Goal: Information Seeking & Learning: Learn about a topic

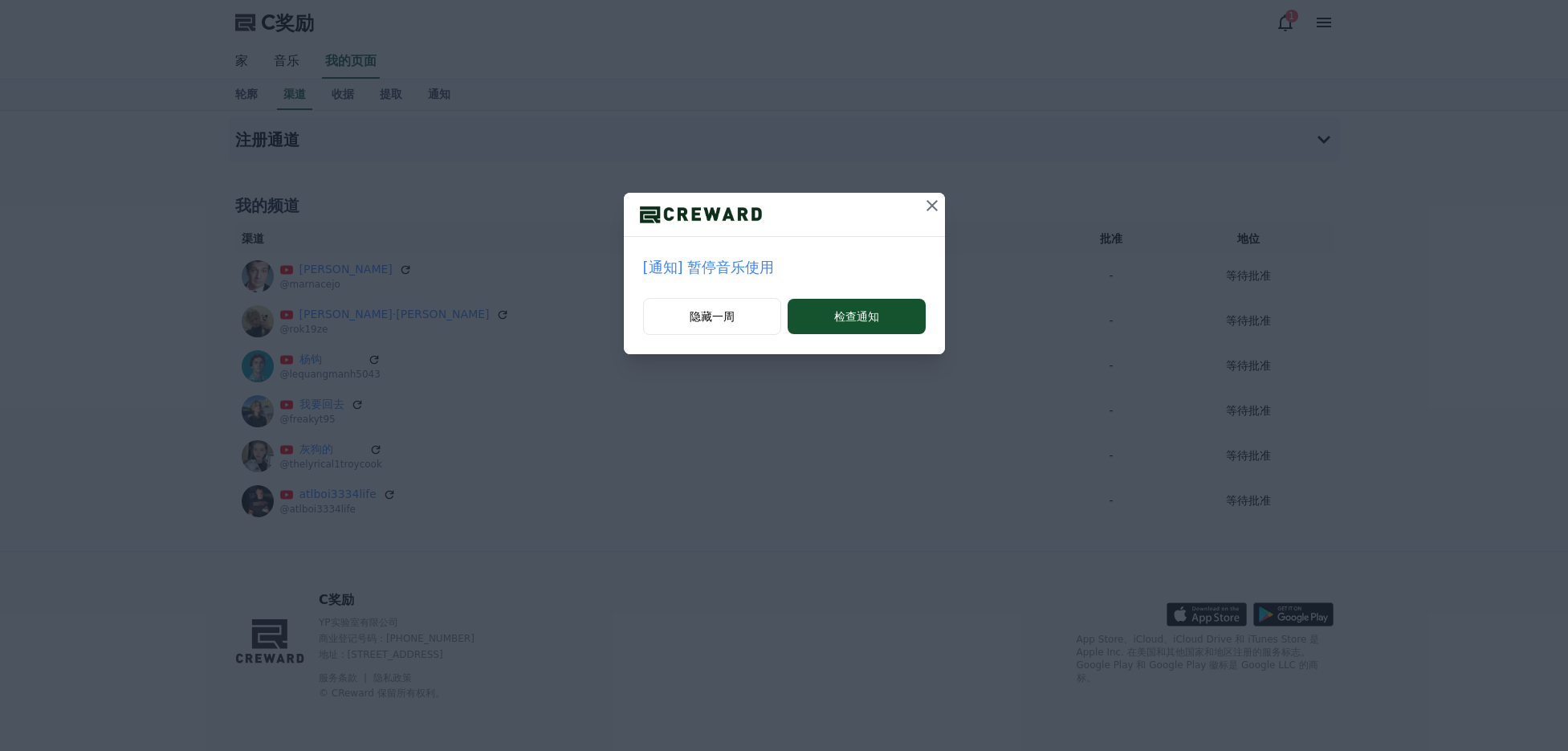
click at [934, 204] on icon at bounding box center [932, 206] width 19 height 19
click at [937, 206] on icon at bounding box center [932, 206] width 19 height 19
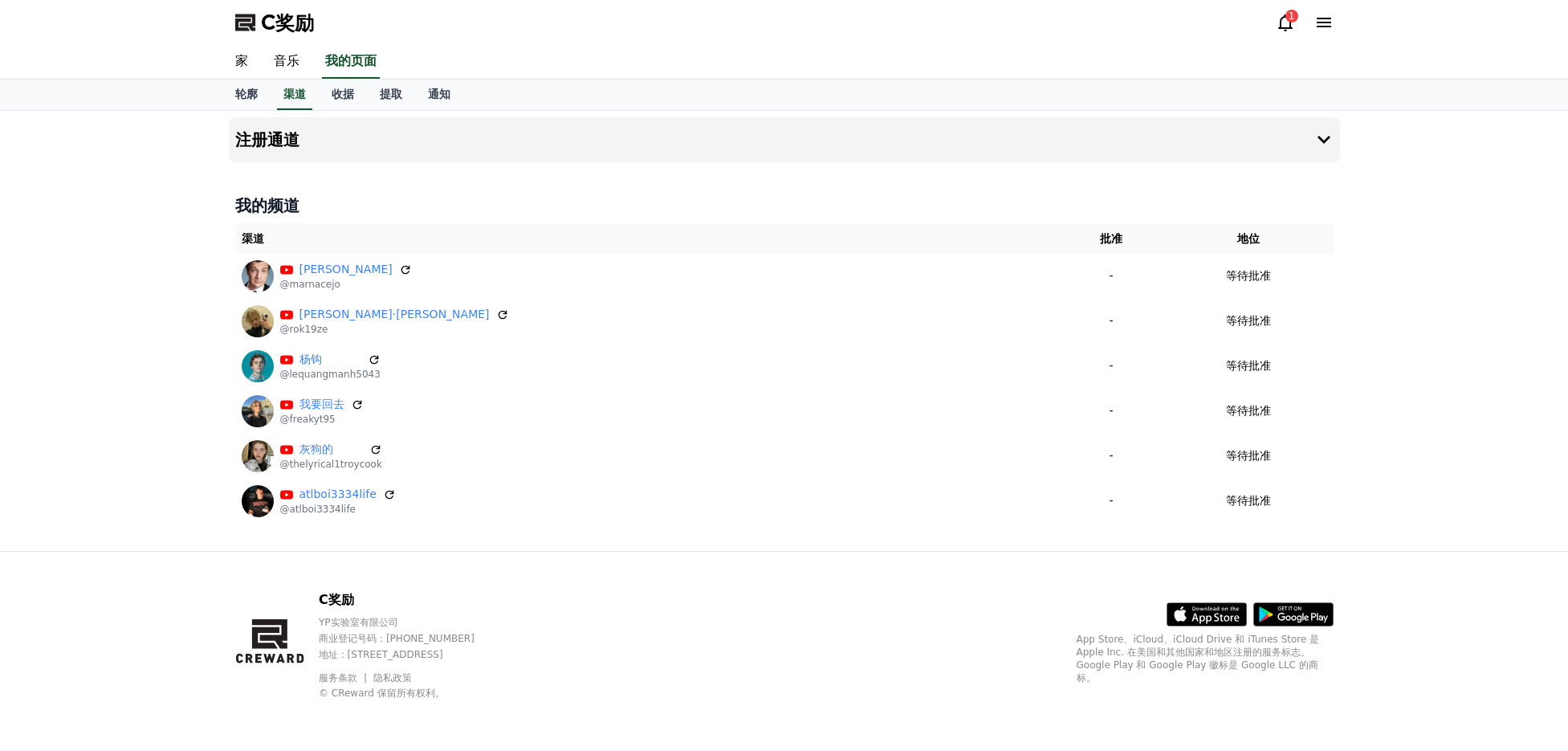
click at [1284, 16] on icon at bounding box center [1285, 23] width 15 height 17
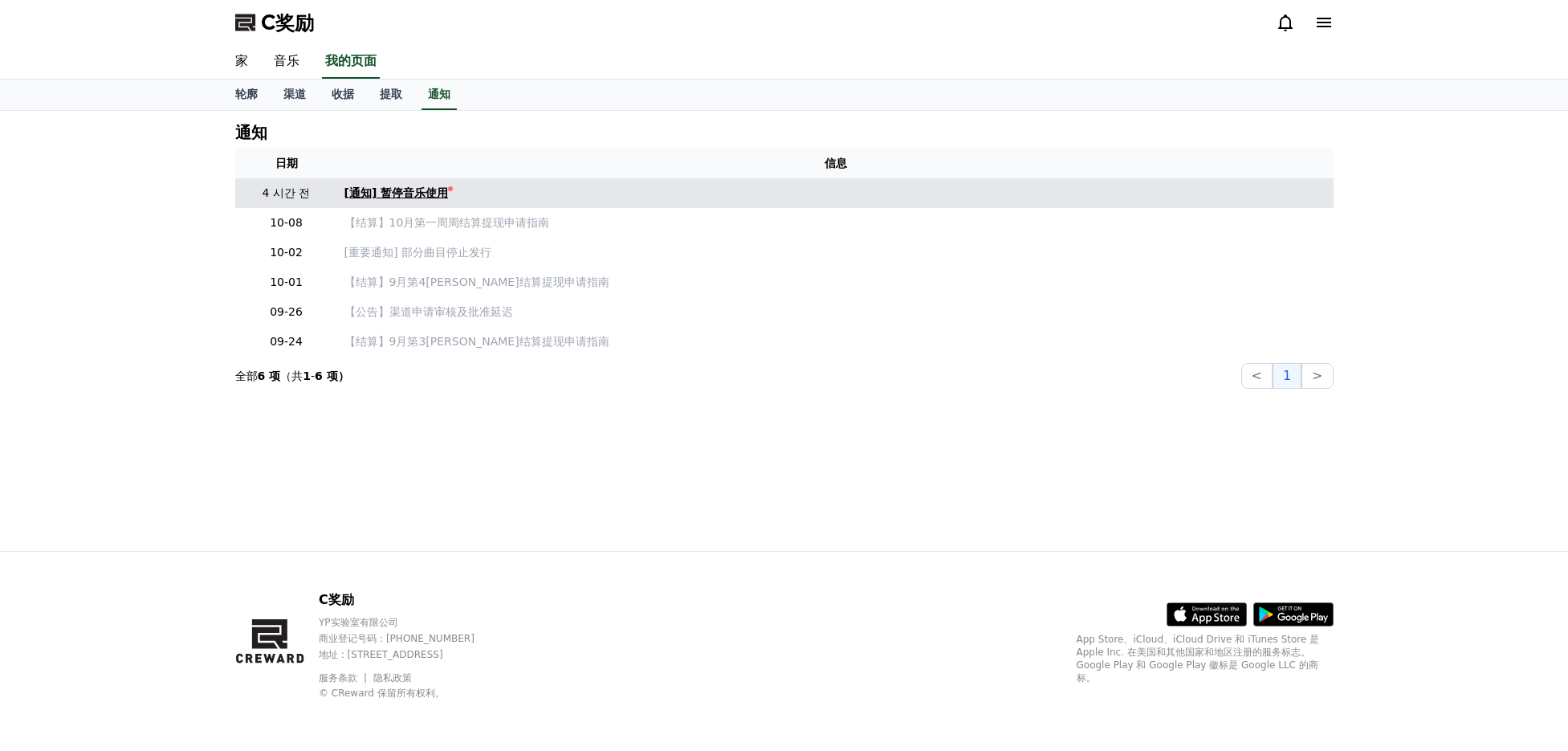
click at [448, 190] on div at bounding box center [451, 189] width 5 height 5
